Goal: Information Seeking & Learning: Learn about a topic

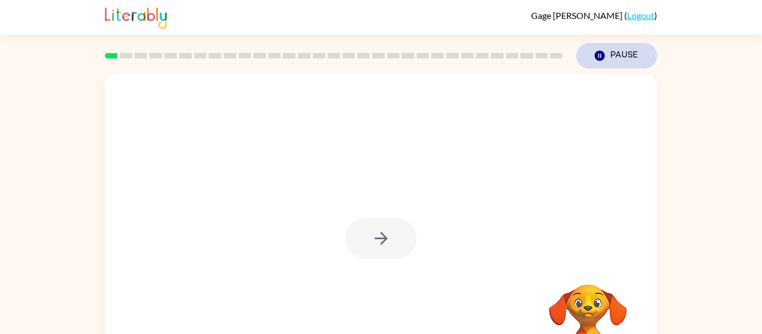
click at [614, 53] on button "Pause Pause" at bounding box center [616, 56] width 81 height 26
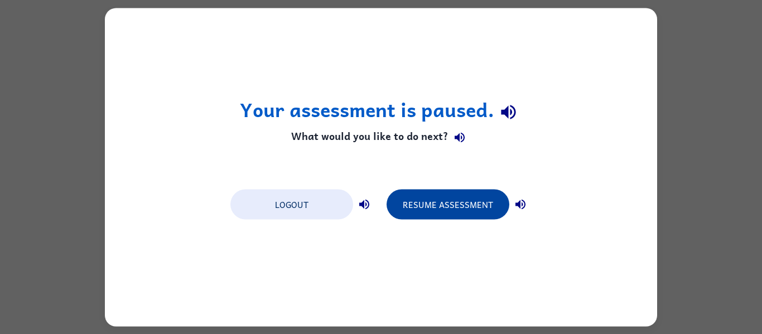
click at [493, 196] on button "Resume Assessment" at bounding box center [447, 204] width 123 height 30
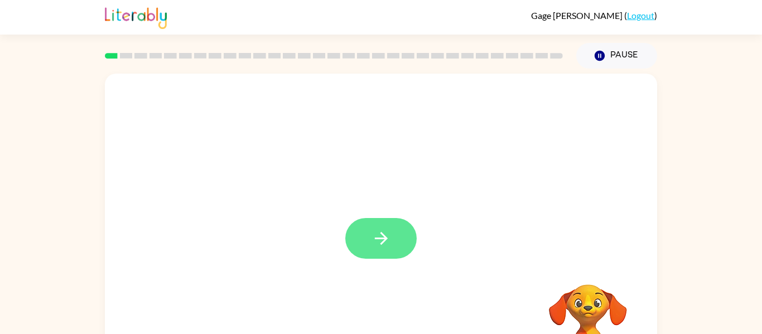
click at [371, 251] on button "button" at bounding box center [380, 238] width 71 height 41
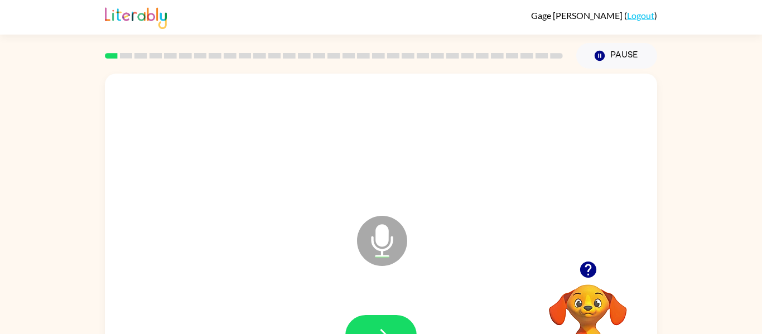
click at [371, 251] on icon at bounding box center [382, 241] width 50 height 50
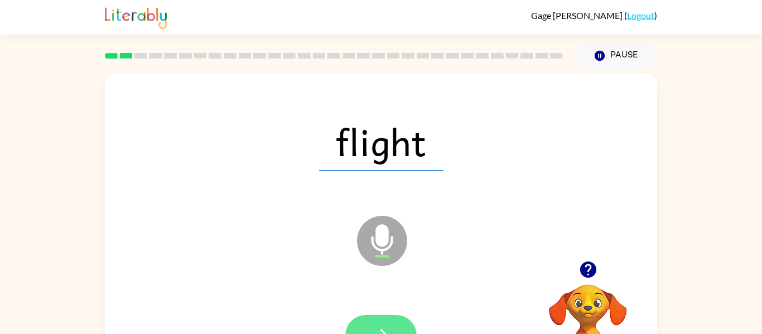
click at [403, 324] on button "button" at bounding box center [380, 335] width 71 height 41
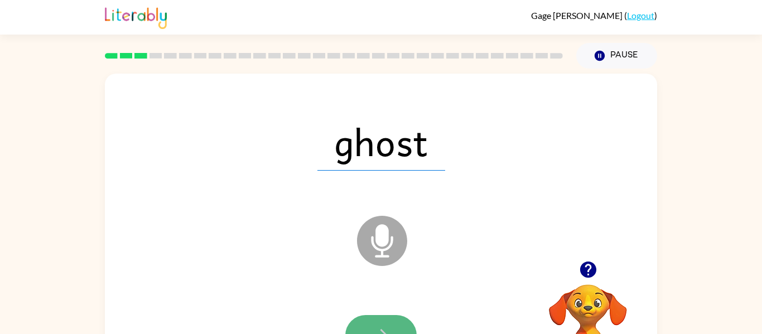
click at [375, 324] on button "button" at bounding box center [380, 335] width 71 height 41
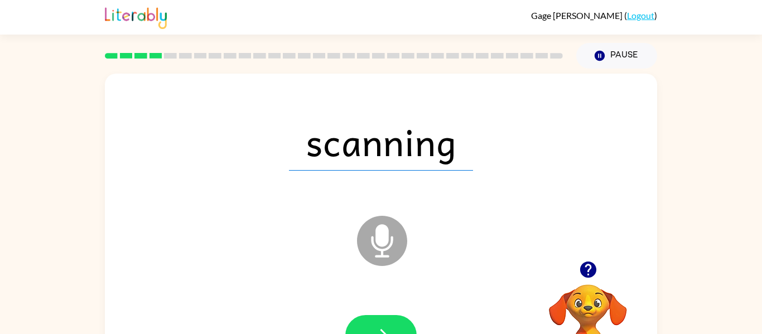
click at [356, 316] on button "button" at bounding box center [380, 335] width 71 height 41
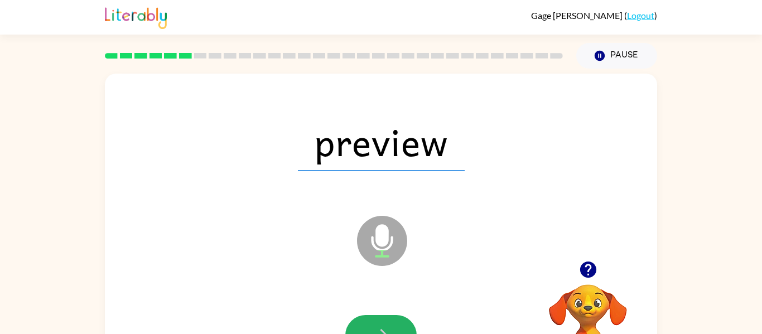
click at [356, 316] on button "button" at bounding box center [380, 335] width 71 height 41
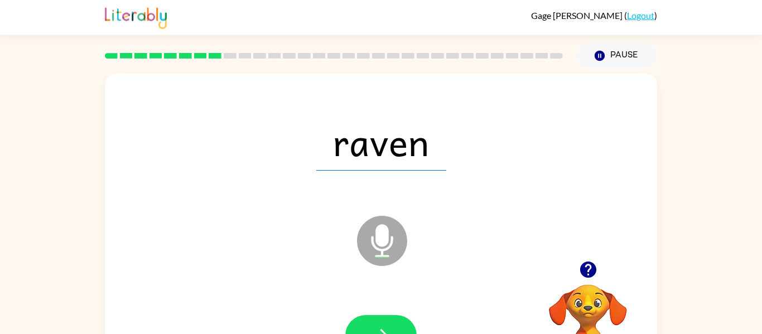
click at [356, 316] on button "button" at bounding box center [380, 335] width 71 height 41
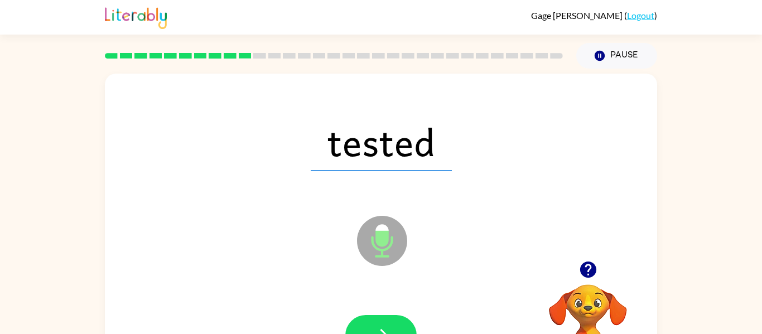
click at [356, 316] on button "button" at bounding box center [380, 335] width 71 height 41
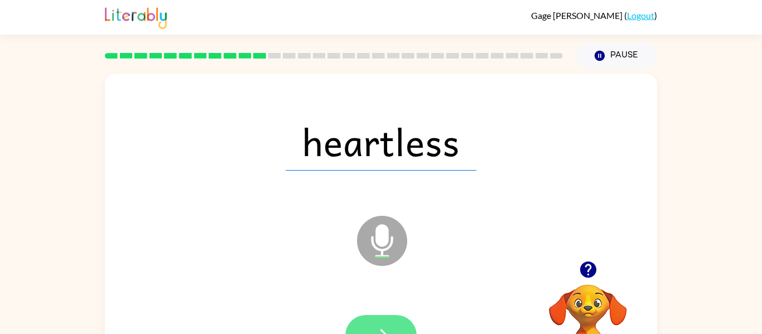
click at [356, 316] on button "button" at bounding box center [380, 335] width 71 height 41
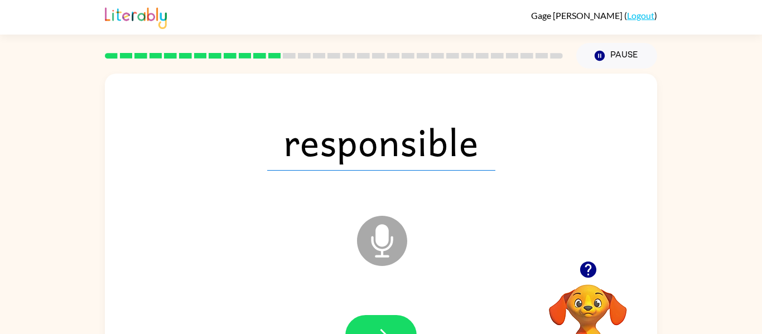
click at [356, 316] on button "button" at bounding box center [380, 335] width 71 height 41
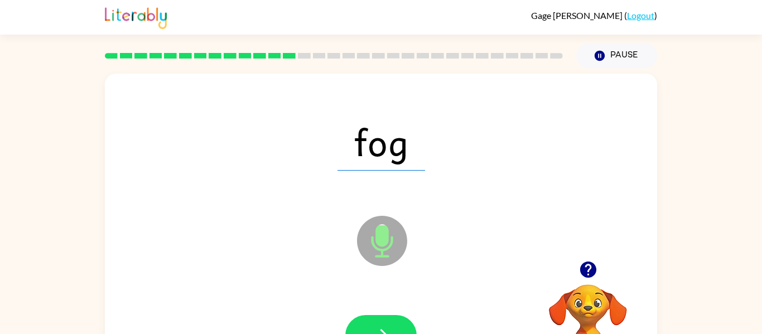
click at [356, 316] on button "button" at bounding box center [380, 335] width 71 height 41
click at [356, 316] on div at bounding box center [380, 335] width 71 height 41
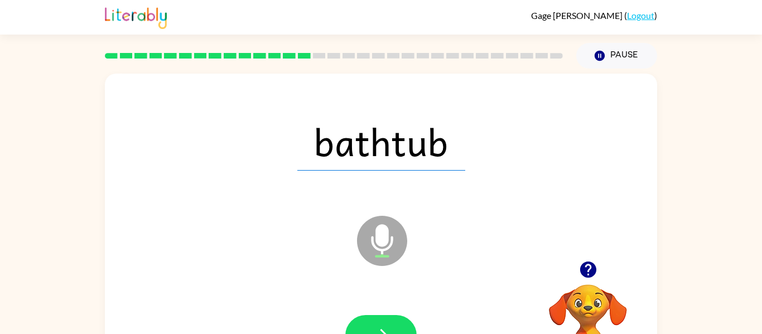
click at [356, 316] on button "button" at bounding box center [380, 335] width 71 height 41
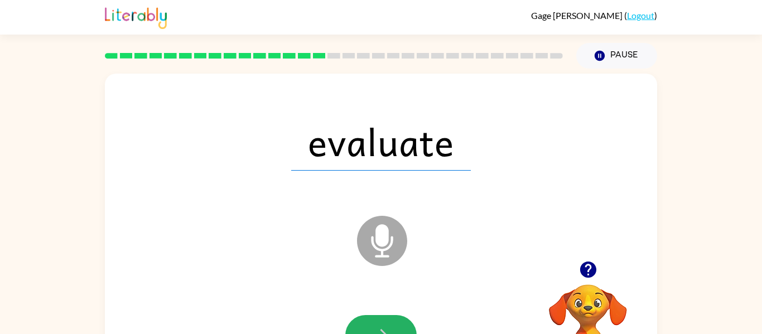
click at [356, 316] on button "button" at bounding box center [380, 335] width 71 height 41
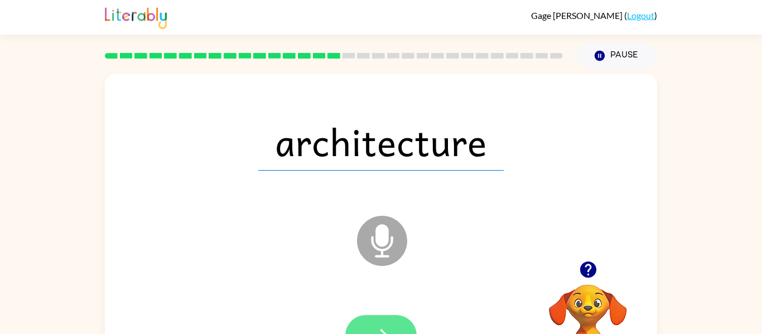
click at [356, 316] on button "button" at bounding box center [380, 335] width 71 height 41
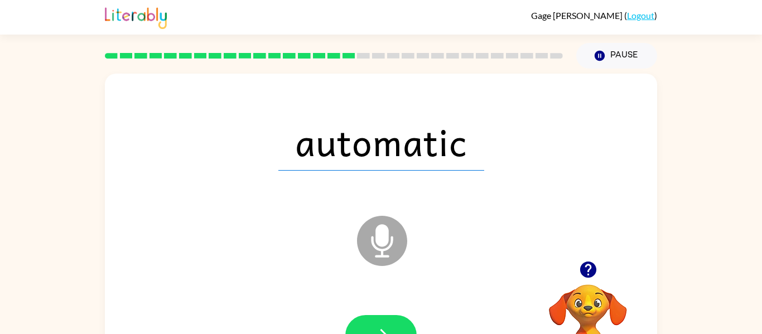
click at [356, 316] on button "button" at bounding box center [380, 335] width 71 height 41
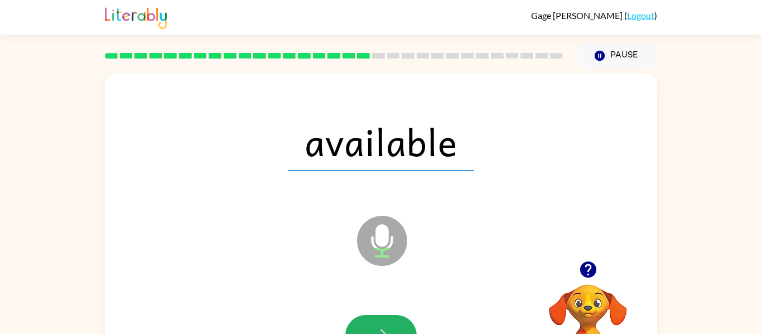
click at [356, 316] on button "button" at bounding box center [380, 335] width 71 height 41
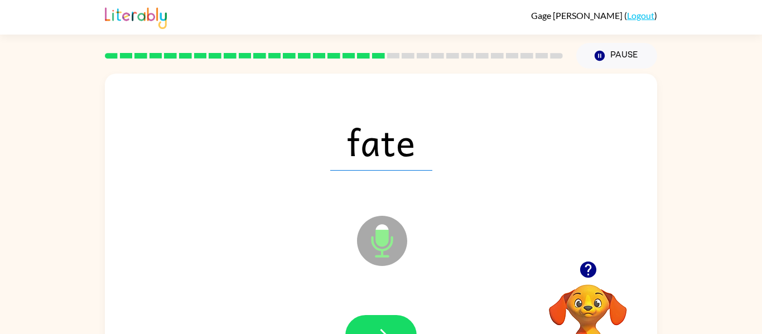
click at [356, 316] on button "button" at bounding box center [380, 335] width 71 height 41
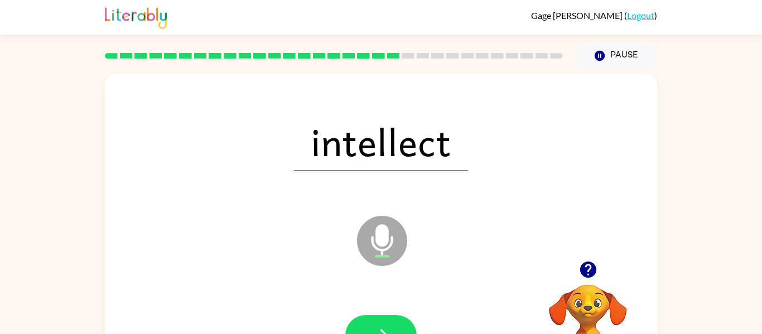
click at [356, 316] on button "button" at bounding box center [380, 335] width 71 height 41
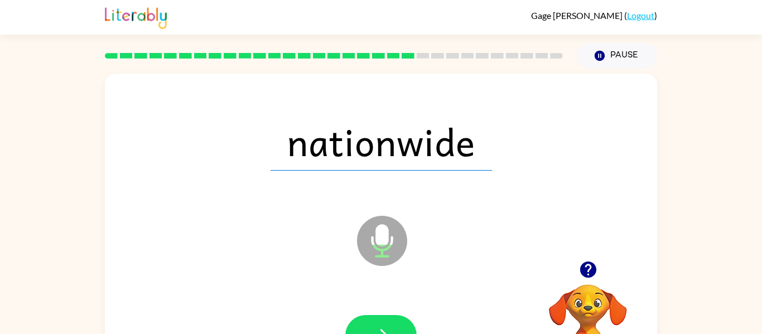
click at [356, 316] on button "button" at bounding box center [380, 335] width 71 height 41
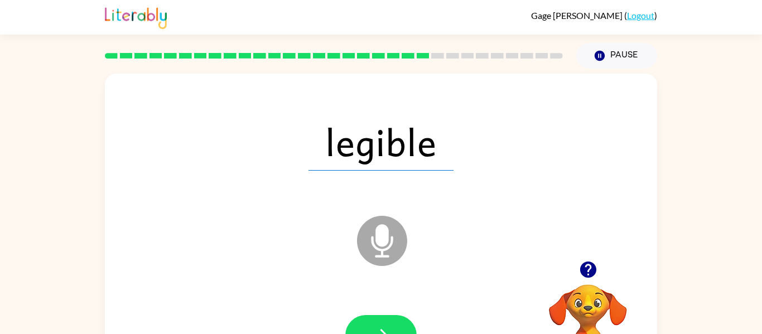
click at [356, 316] on button "button" at bounding box center [380, 335] width 71 height 41
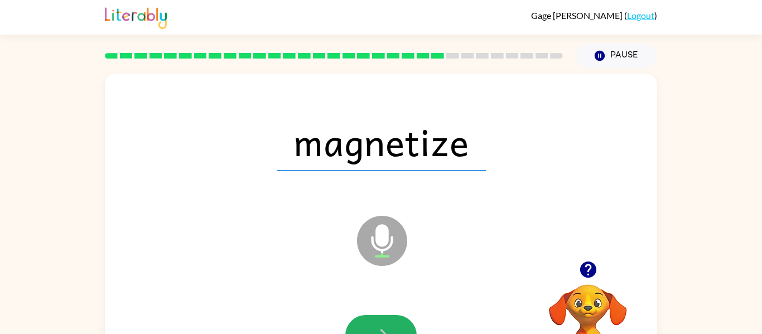
click at [356, 316] on button "button" at bounding box center [380, 335] width 71 height 41
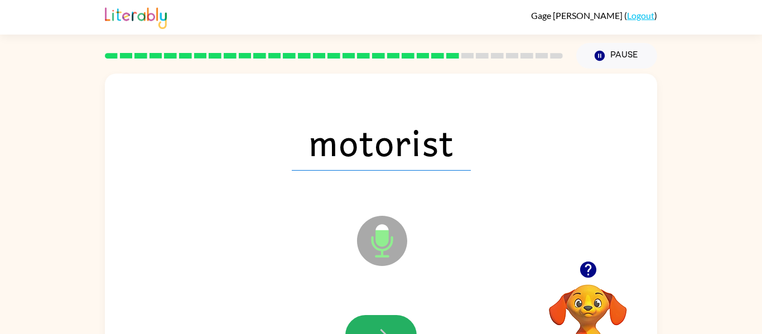
click at [356, 316] on button "button" at bounding box center [380, 335] width 71 height 41
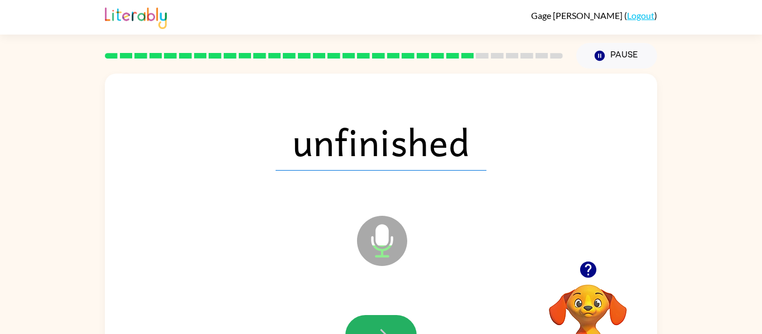
click at [371, 322] on button "button" at bounding box center [380, 335] width 71 height 41
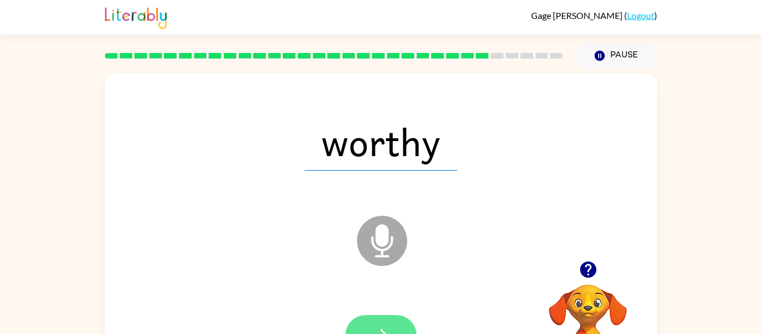
click at [369, 322] on button "button" at bounding box center [380, 335] width 71 height 41
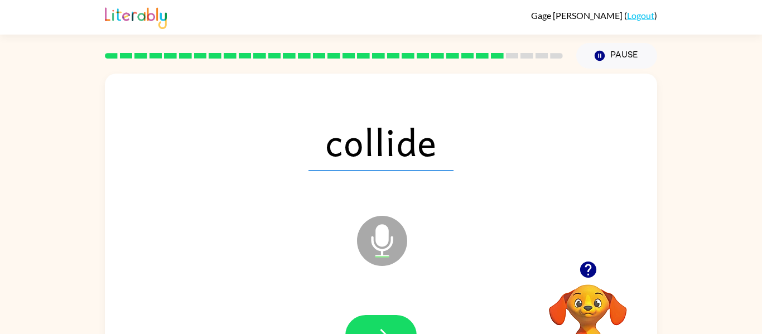
click at [368, 322] on button "button" at bounding box center [380, 335] width 71 height 41
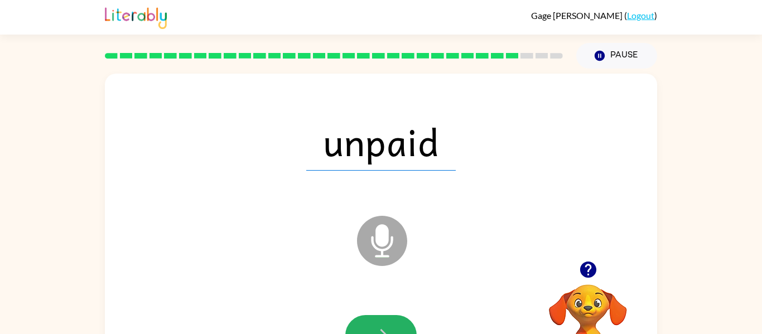
click at [368, 322] on button "button" at bounding box center [380, 335] width 71 height 41
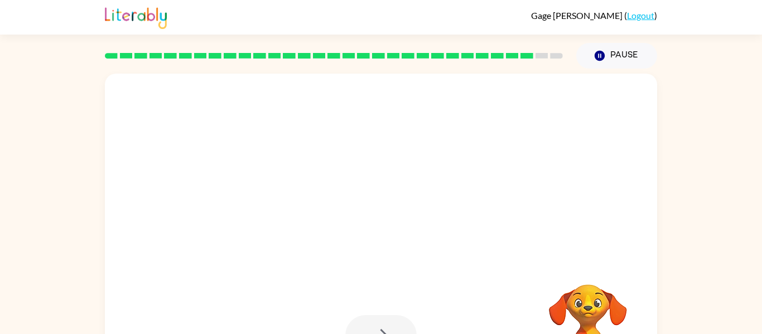
click at [368, 322] on div at bounding box center [380, 335] width 71 height 41
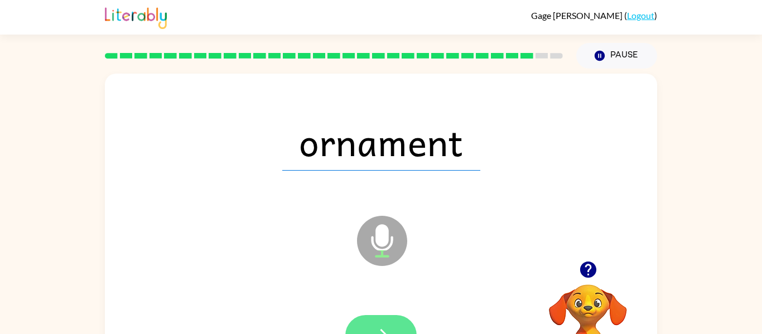
click at [368, 326] on button "button" at bounding box center [380, 335] width 71 height 41
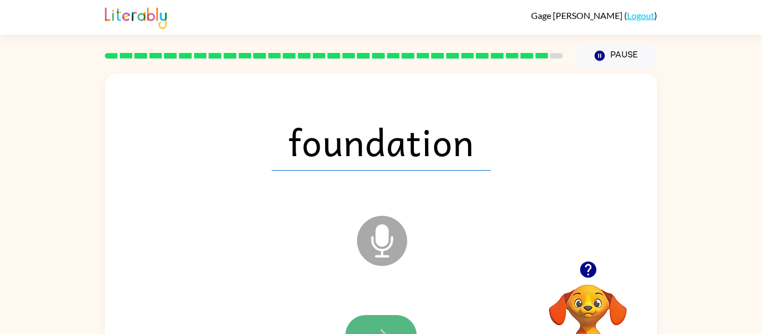
click at [368, 326] on button "button" at bounding box center [380, 335] width 71 height 41
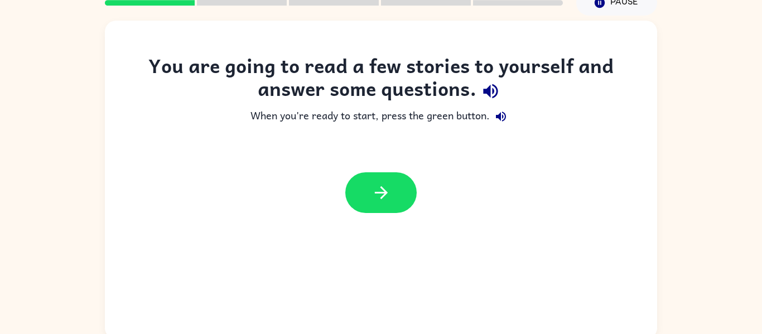
scroll to position [58, 0]
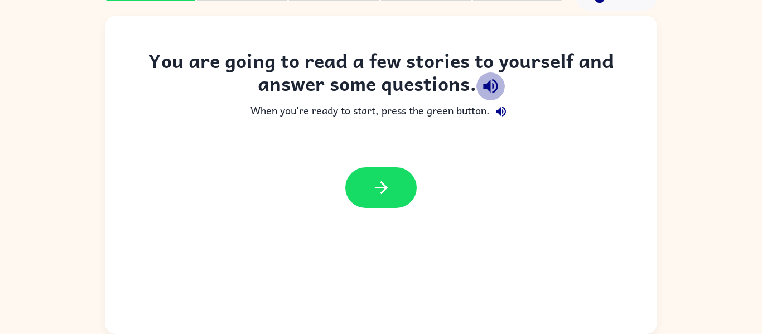
click at [490, 84] on icon "button" at bounding box center [491, 86] width 20 height 20
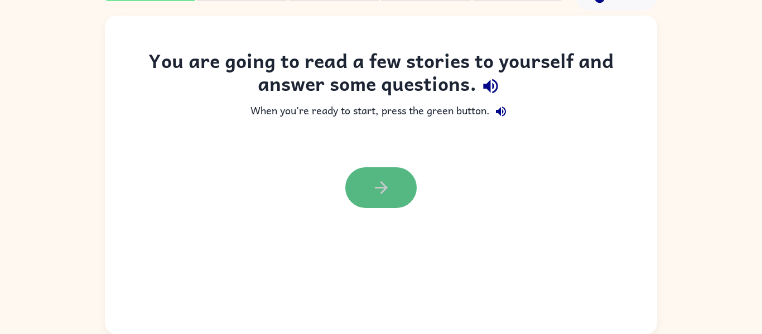
click at [377, 189] on icon "button" at bounding box center [381, 188] width 20 height 20
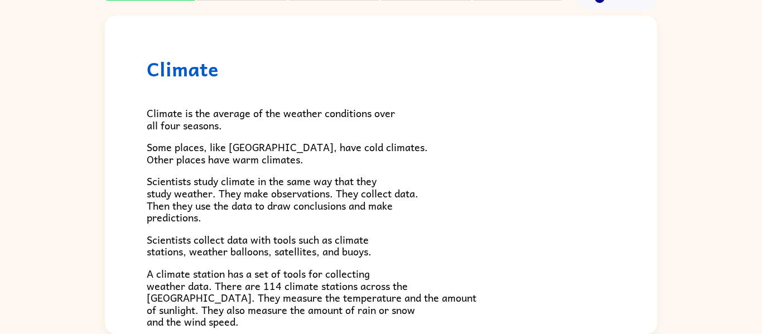
click at [375, 192] on span "Scientists study climate in the same way that they study weather. They make obs…" at bounding box center [283, 199] width 272 height 52
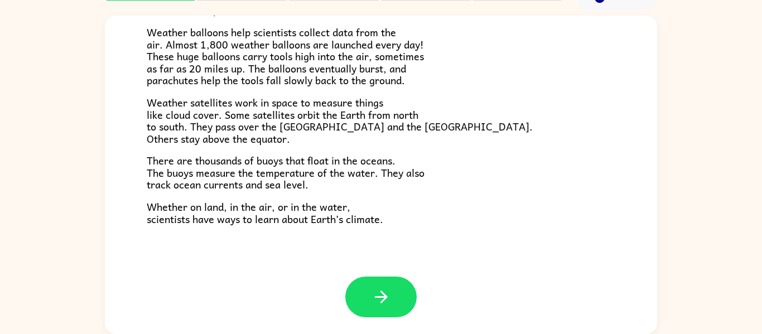
scroll to position [309, 0]
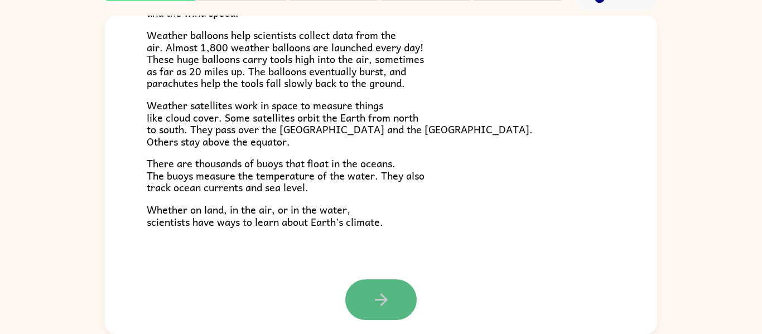
click at [373, 314] on button "button" at bounding box center [380, 299] width 71 height 41
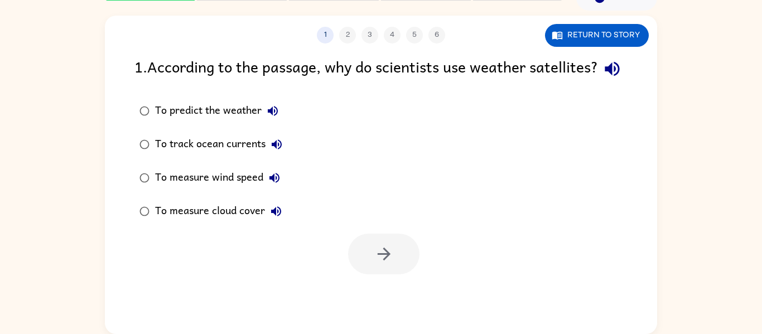
click at [163, 122] on div "To predict the weather" at bounding box center [219, 111] width 129 height 22
click at [390, 274] on button "button" at bounding box center [383, 254] width 71 height 41
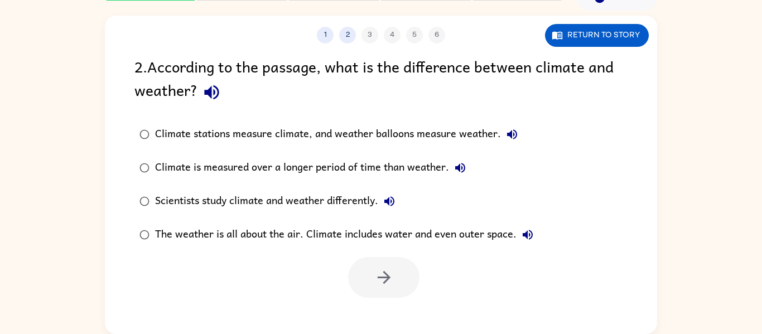
click at [323, 171] on div "Climate is measured over a longer period of time than weather." at bounding box center [313, 168] width 316 height 22
click at [380, 281] on icon "button" at bounding box center [384, 278] width 20 height 20
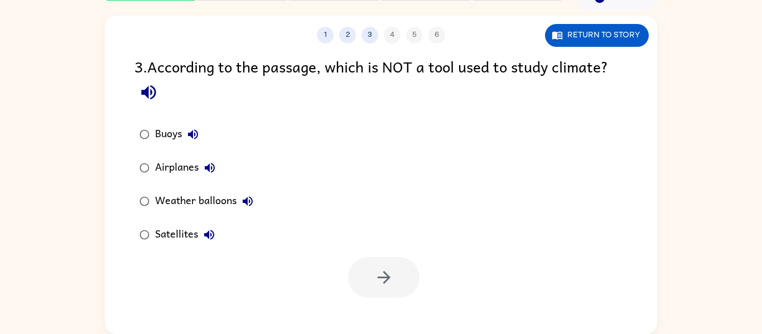
click at [160, 163] on div "Airplanes" at bounding box center [188, 168] width 66 height 22
click at [383, 275] on icon "button" at bounding box center [384, 278] width 20 height 20
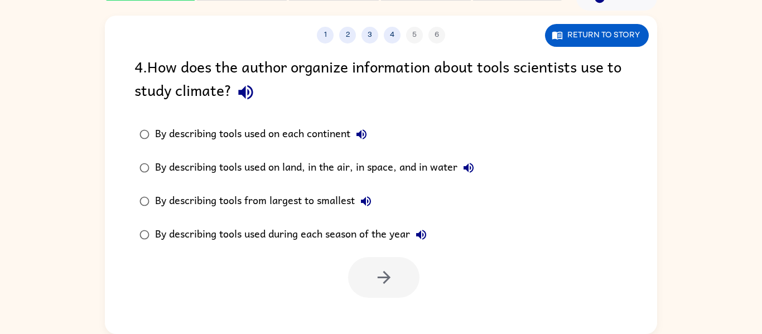
click at [224, 169] on div "By describing tools used on land, in the air, in space, and in water" at bounding box center [317, 168] width 324 height 22
click at [380, 272] on icon "button" at bounding box center [384, 278] width 20 height 20
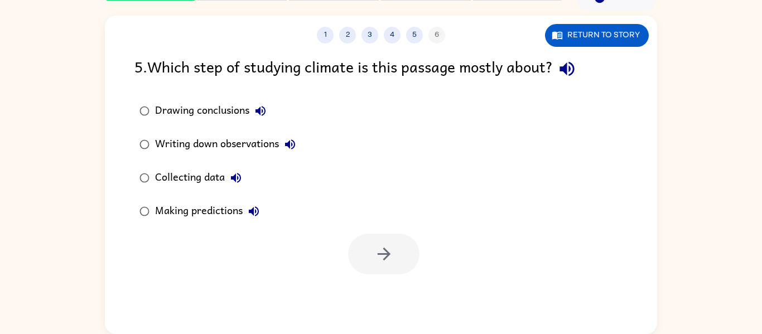
click at [221, 126] on label "Drawing conclusions" at bounding box center [217, 110] width 178 height 33
click at [375, 260] on icon "button" at bounding box center [384, 254] width 20 height 20
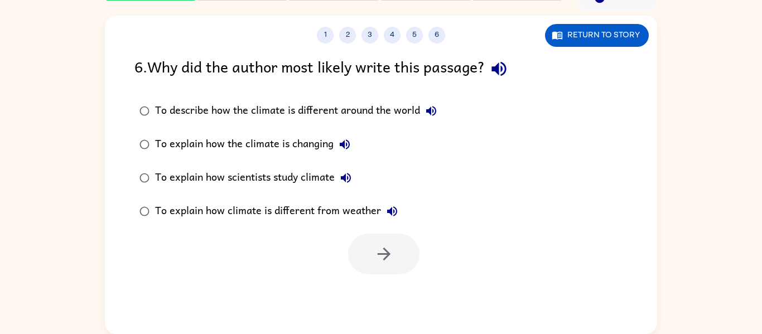
click at [295, 208] on div "To explain how climate is different from weather" at bounding box center [279, 211] width 248 height 22
click at [388, 260] on icon "button" at bounding box center [384, 254] width 20 height 20
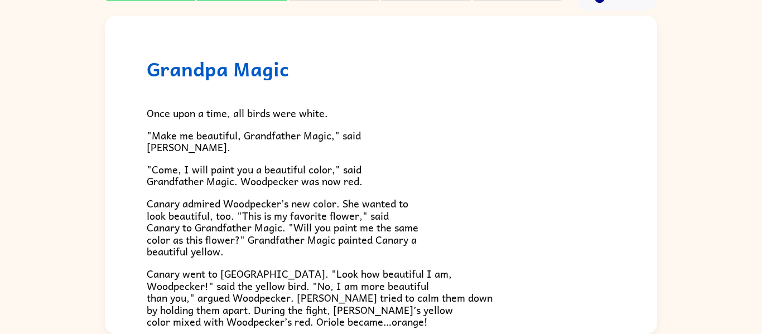
click at [212, 139] on span ""Make me beautiful, Grandfather Magic," said Woodpecker." at bounding box center [254, 141] width 214 height 28
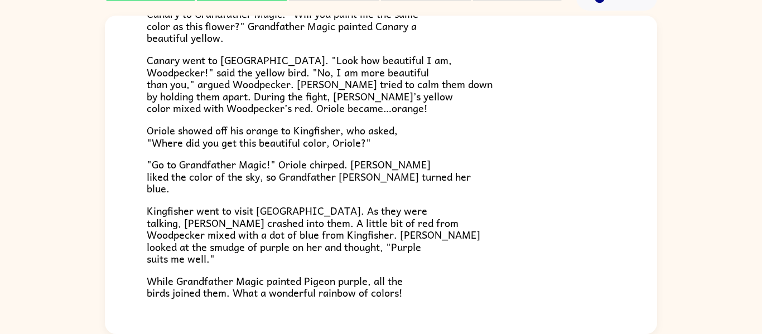
scroll to position [288, 0]
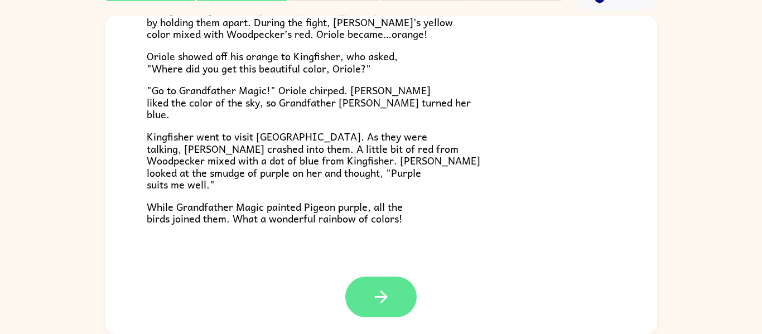
click at [356, 292] on button "button" at bounding box center [380, 297] width 71 height 41
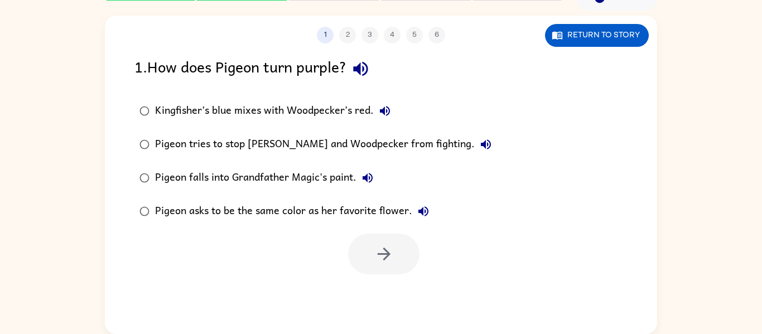
click at [263, 208] on div "Pigeon asks to be the same color as her favorite flower." at bounding box center [294, 211] width 279 height 22
click at [372, 266] on button "button" at bounding box center [383, 254] width 71 height 41
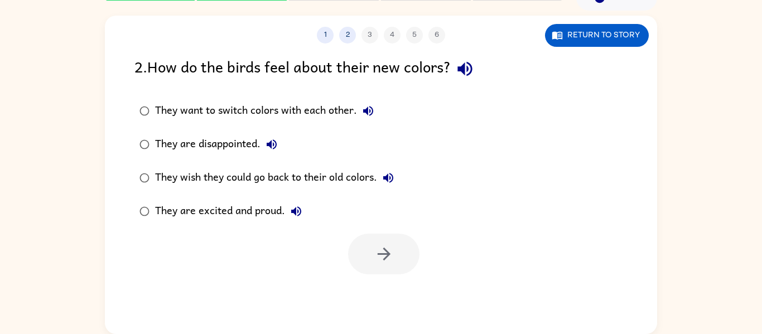
click at [292, 182] on div "They wish they could go back to their old colors." at bounding box center [277, 178] width 244 height 22
click at [374, 242] on button "button" at bounding box center [383, 254] width 71 height 41
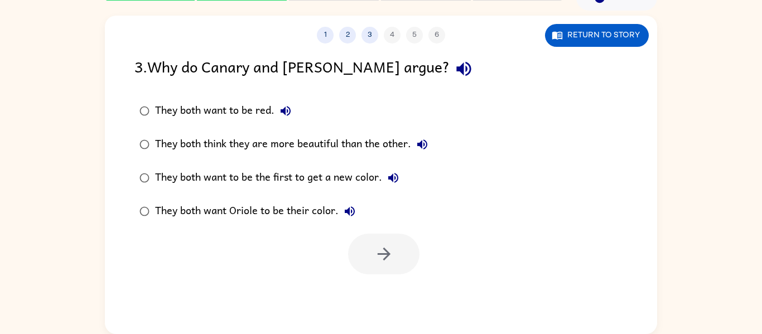
click at [268, 115] on div "They both want to be red." at bounding box center [226, 111] width 142 height 22
click at [392, 254] on icon "button" at bounding box center [384, 254] width 20 height 20
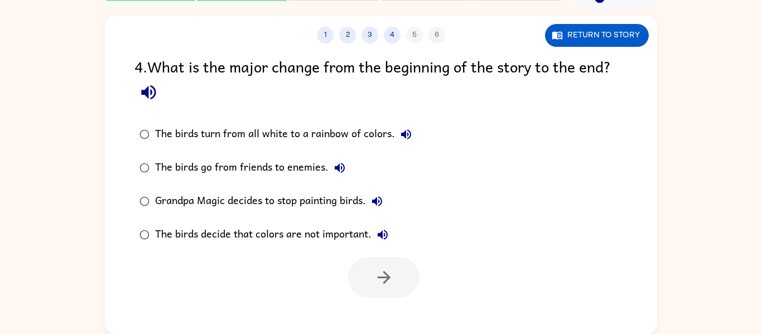
click at [254, 202] on div "Grandpa Magic decides to stop painting birds." at bounding box center [271, 201] width 233 height 22
click at [389, 294] on button "button" at bounding box center [383, 277] width 71 height 41
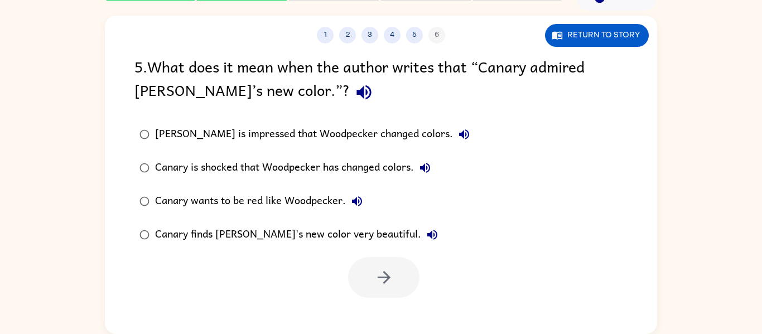
click at [267, 236] on div "Canary finds Woodpecker's new color very beautiful." at bounding box center [299, 235] width 288 height 22
click at [385, 264] on button "button" at bounding box center [383, 277] width 71 height 41
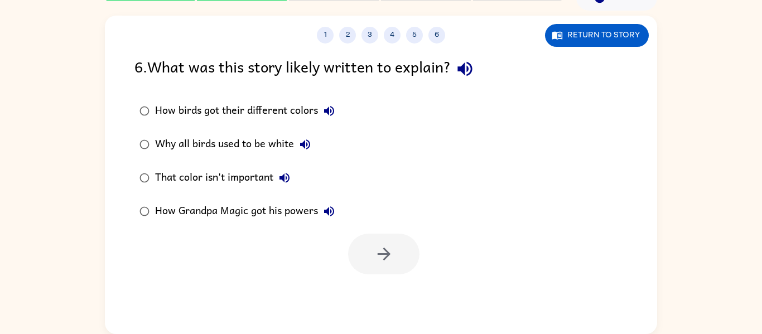
click at [260, 175] on div "That color isn't important" at bounding box center [225, 178] width 141 height 22
click at [357, 254] on button "button" at bounding box center [383, 254] width 71 height 41
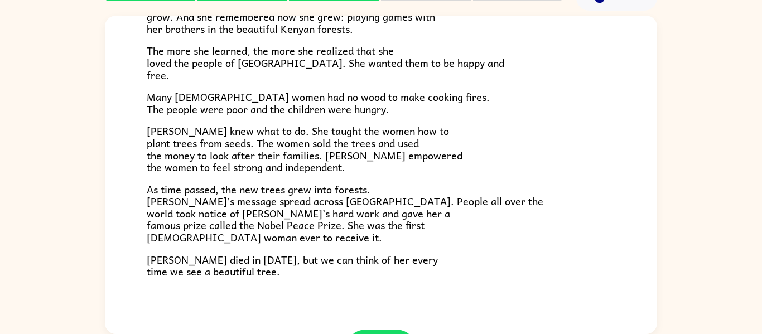
scroll to position [314, 0]
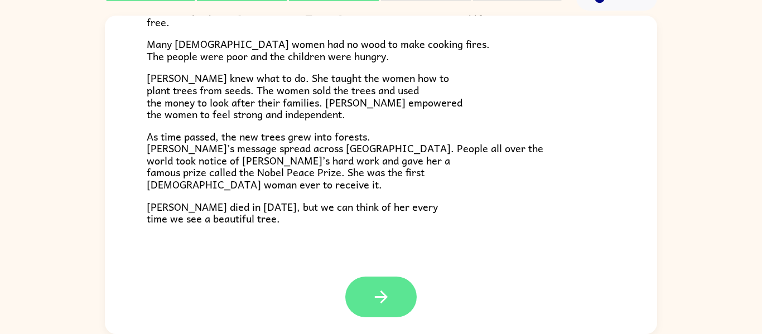
click at [366, 279] on button "button" at bounding box center [380, 297] width 71 height 41
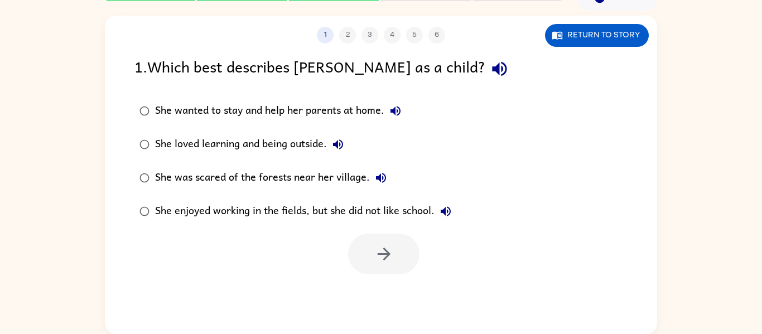
click at [280, 186] on div "She was scared of the forests near her village." at bounding box center [273, 178] width 237 height 22
click at [368, 246] on button "button" at bounding box center [383, 254] width 71 height 41
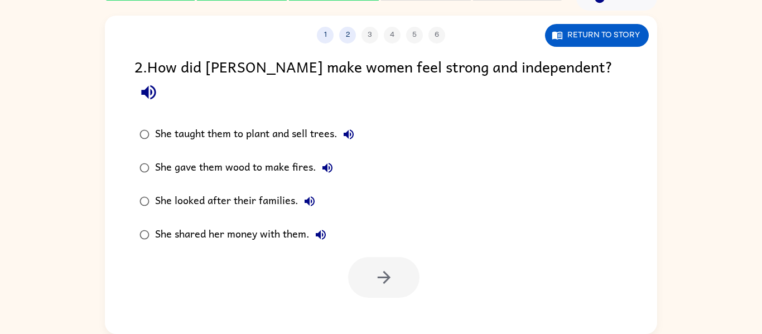
click at [209, 123] on div "She taught them to plant and sell trees." at bounding box center [257, 134] width 205 height 22
click at [391, 268] on icon "button" at bounding box center [384, 278] width 20 height 20
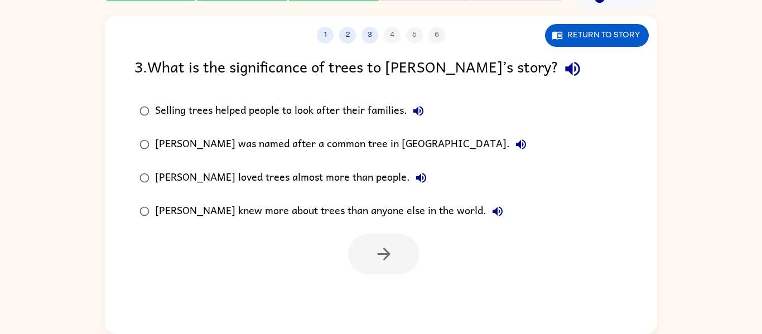
click at [357, 211] on div "Wangari knew more about trees than anyone else in the world." at bounding box center [331, 211] width 353 height 22
click at [374, 253] on icon "button" at bounding box center [384, 254] width 20 height 20
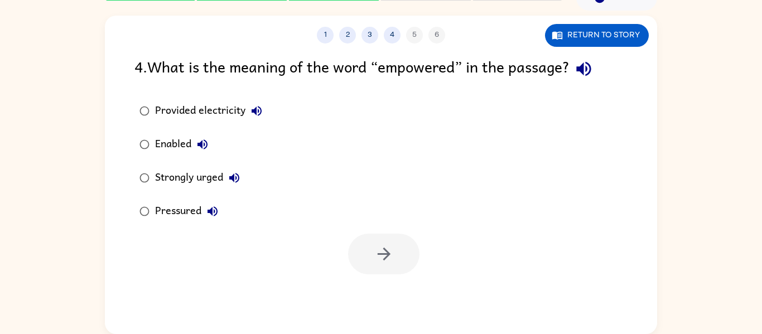
click at [186, 106] on div "Provided electricity" at bounding box center [211, 111] width 113 height 22
click at [387, 253] on icon "button" at bounding box center [383, 254] width 13 height 13
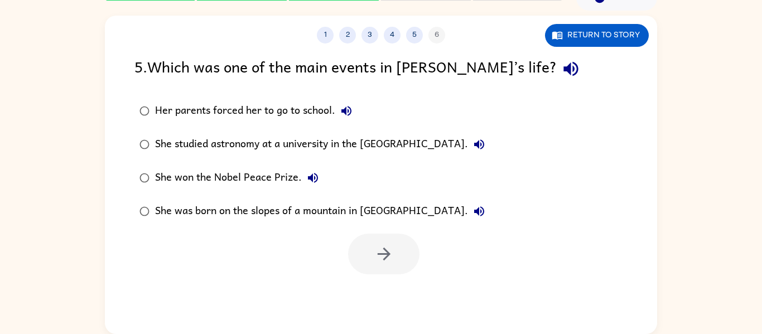
click at [296, 149] on div "She studied astronomy at a university in the United States of America." at bounding box center [322, 144] width 335 height 22
click at [358, 265] on button "button" at bounding box center [383, 254] width 71 height 41
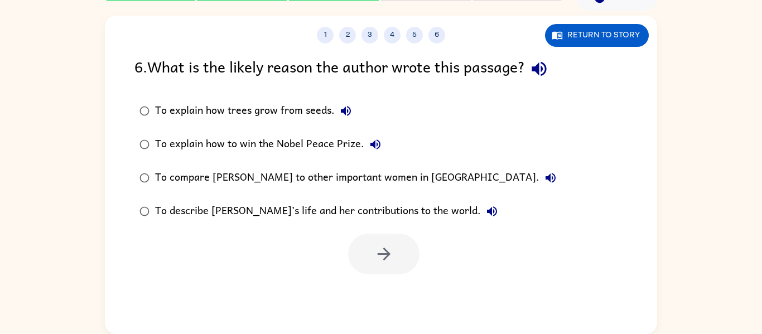
click at [336, 215] on div "To describe Wangari’s life and her contributions to the world." at bounding box center [329, 211] width 348 height 22
click at [367, 245] on button "button" at bounding box center [383, 254] width 71 height 41
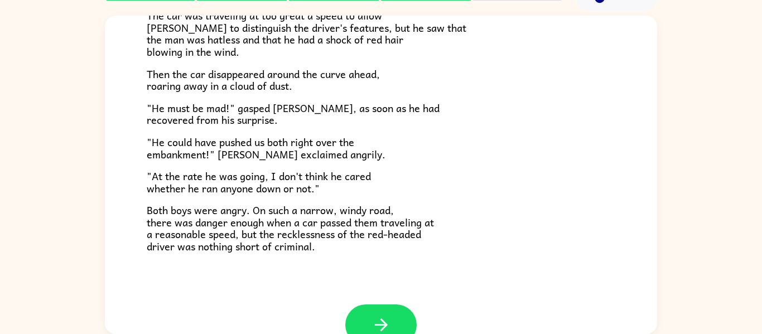
scroll to position [309, 0]
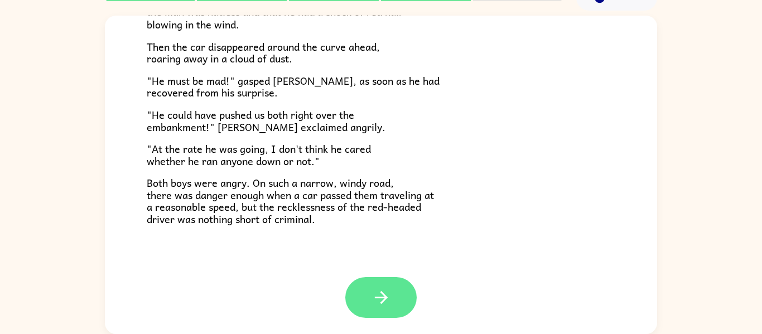
click at [398, 301] on button "button" at bounding box center [380, 297] width 71 height 41
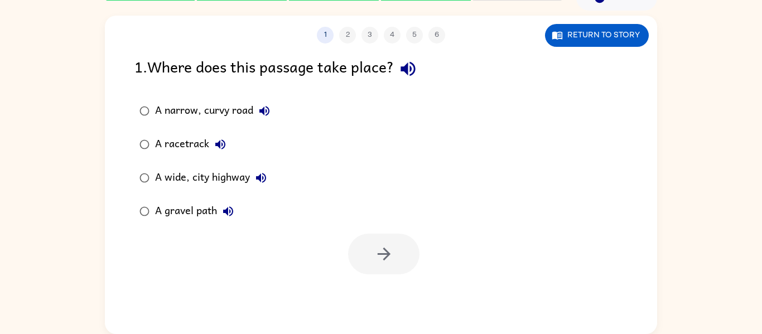
scroll to position [0, 0]
click at [209, 144] on button "A racetrack" at bounding box center [220, 144] width 22 height 22
click at [161, 148] on div "A racetrack" at bounding box center [193, 144] width 76 height 22
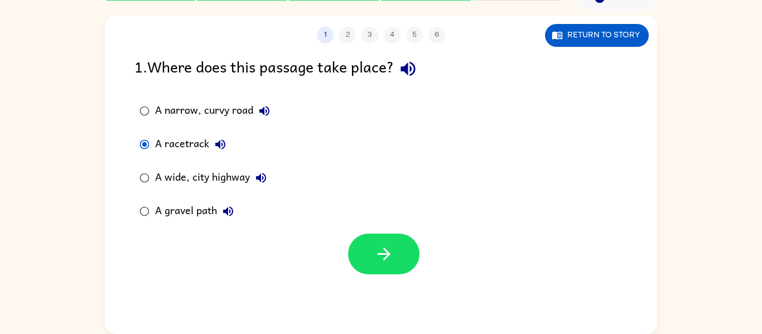
click at [394, 227] on div "A narrow, curvy road A racetrack A wide, city highway A gravel path" at bounding box center [395, 161] width 522 height 134
click at [379, 242] on button "button" at bounding box center [383, 254] width 71 height 41
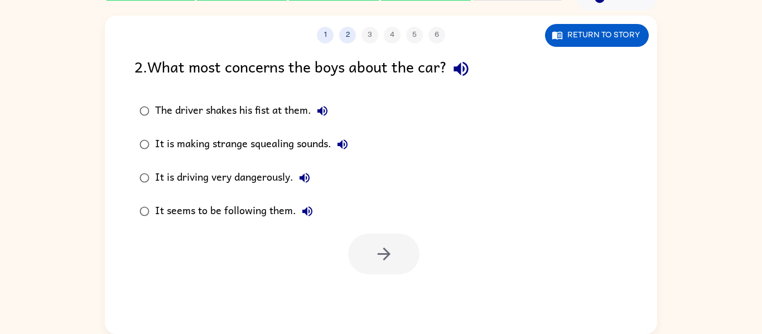
click at [213, 170] on div "It is driving very dangerously." at bounding box center [235, 178] width 161 height 22
click at [376, 254] on icon "button" at bounding box center [384, 254] width 20 height 20
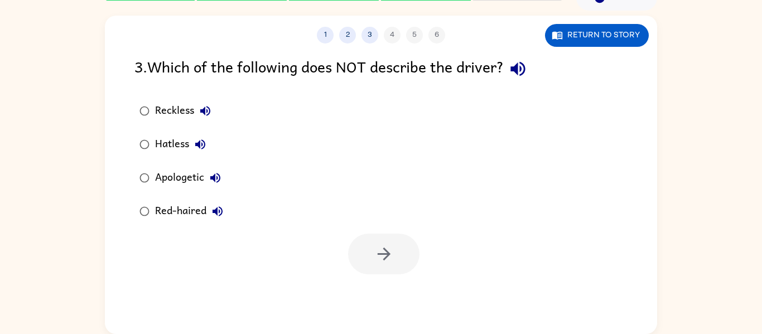
click at [175, 113] on div "Reckless" at bounding box center [185, 111] width 61 height 22
click at [365, 265] on button "button" at bounding box center [383, 254] width 71 height 41
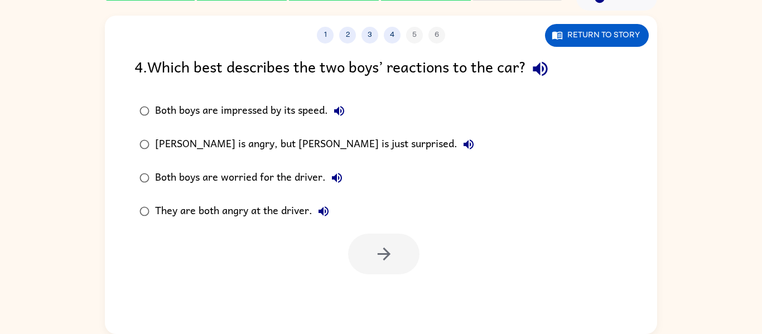
click at [245, 192] on label "Both boys are worried for the driver." at bounding box center [306, 177] width 357 height 33
click at [405, 254] on button "button" at bounding box center [383, 254] width 71 height 41
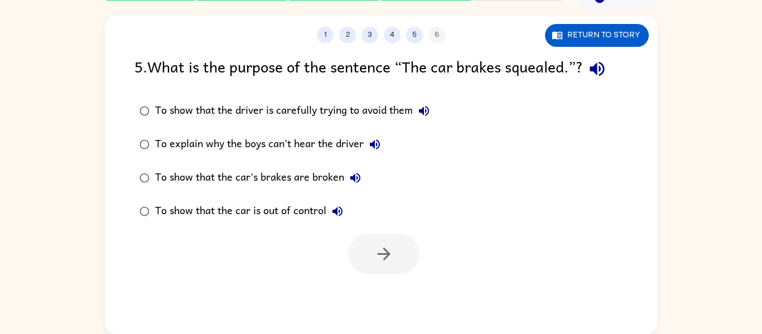
click at [284, 234] on div at bounding box center [381, 251] width 552 height 46
click at [274, 206] on div "To show that the car is out of control" at bounding box center [251, 211] width 193 height 22
click at [364, 238] on button "button" at bounding box center [383, 254] width 71 height 41
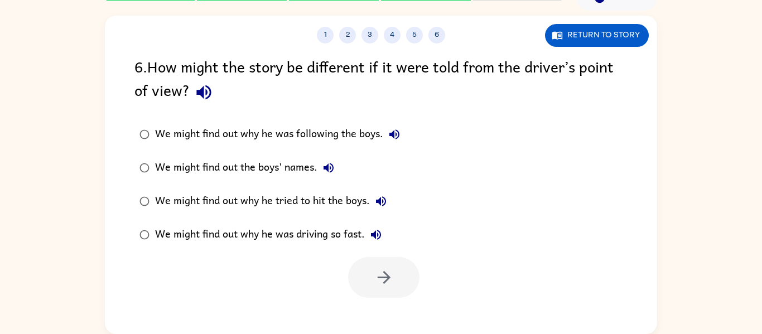
click at [262, 230] on div "We might find out why he was driving so fast." at bounding box center [271, 235] width 232 height 22
click at [395, 295] on button "button" at bounding box center [383, 277] width 71 height 41
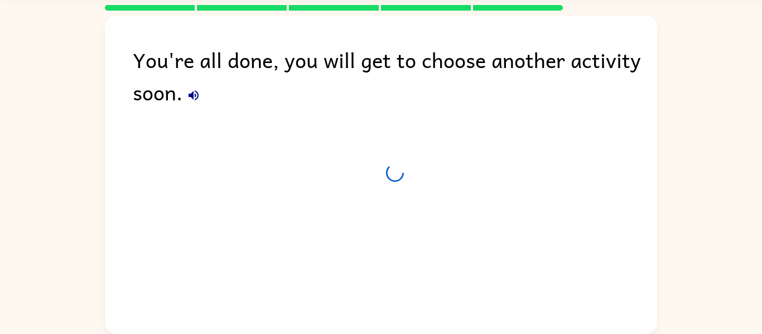
scroll to position [38, 0]
